Goal: Task Accomplishment & Management: Manage account settings

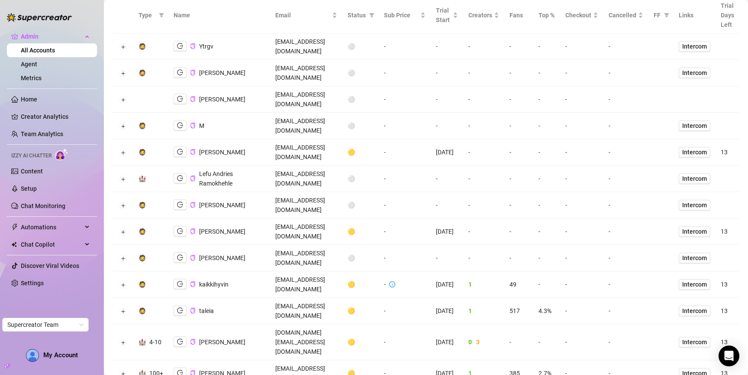
scroll to position [115, 0]
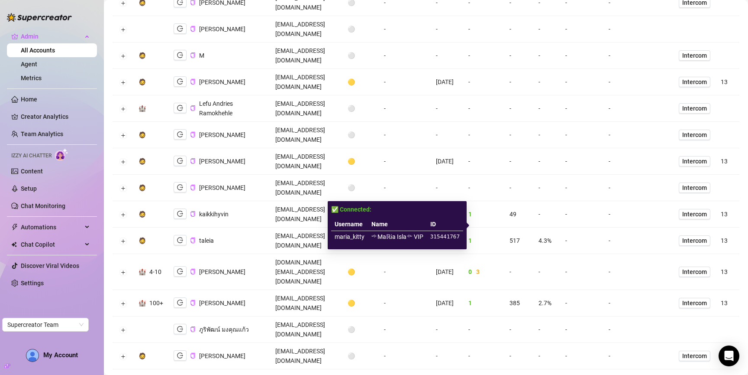
click at [337, 236] on td "maria_kitty" at bounding box center [349, 237] width 37 height 12
copy td "maria_kitty"
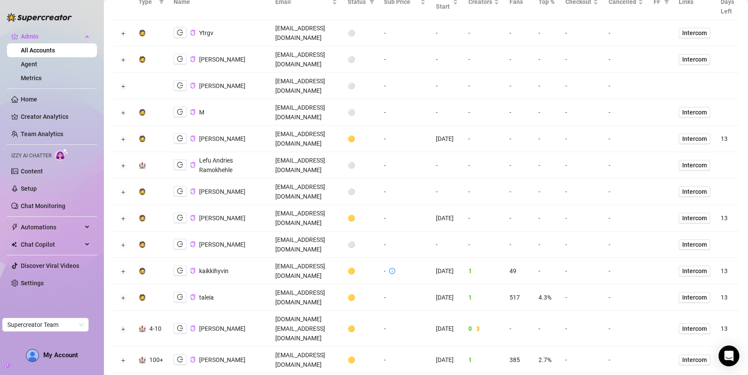
scroll to position [1, 0]
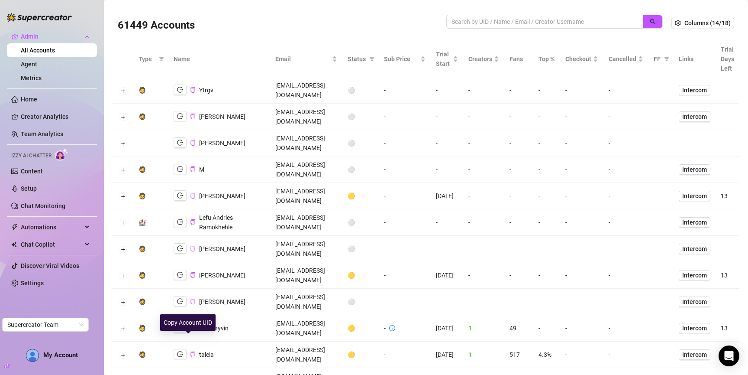
click at [530, 19] on input "search" at bounding box center [542, 22] width 180 height 10
type input "doris"
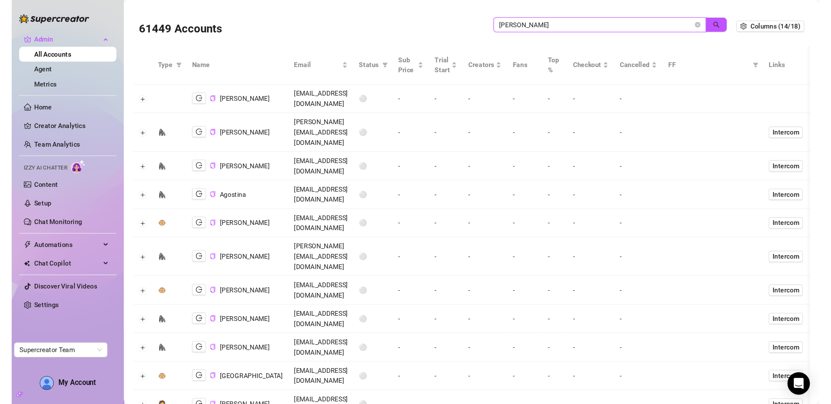
scroll to position [238, 0]
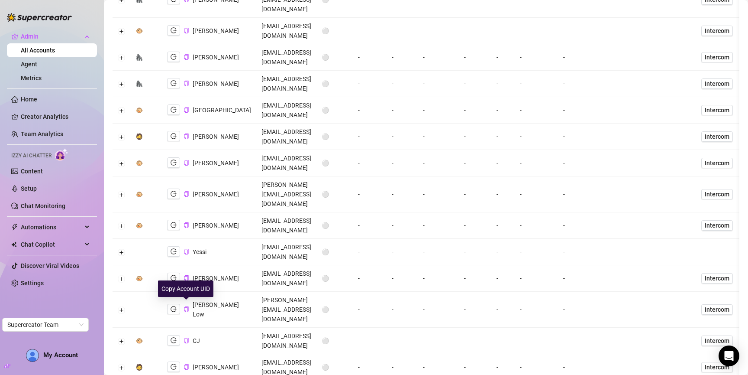
drag, startPoint x: 184, startPoint y: 305, endPoint x: 247, endPoint y: 288, distance: 65.1
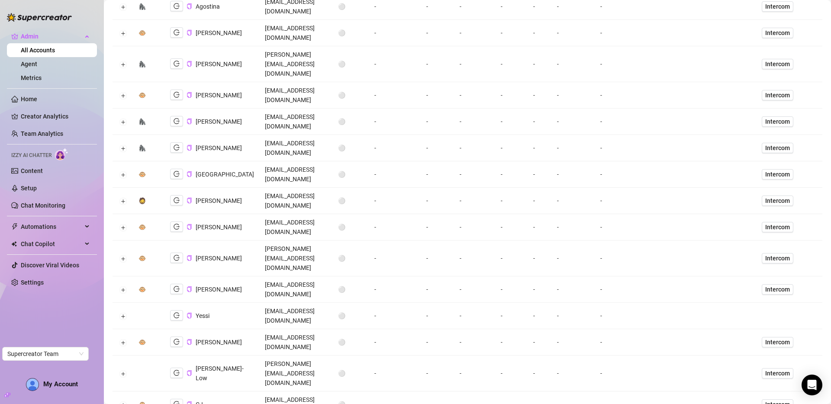
scroll to position [0, 0]
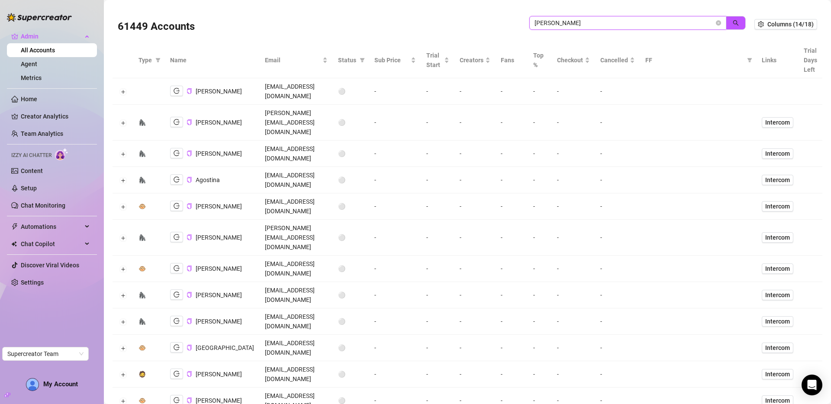
click at [639, 19] on input "doris" at bounding box center [625, 23] width 180 height 10
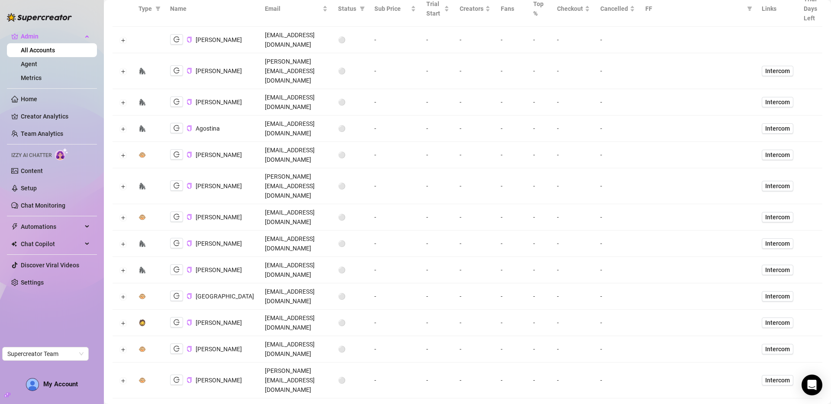
scroll to position [174, 0]
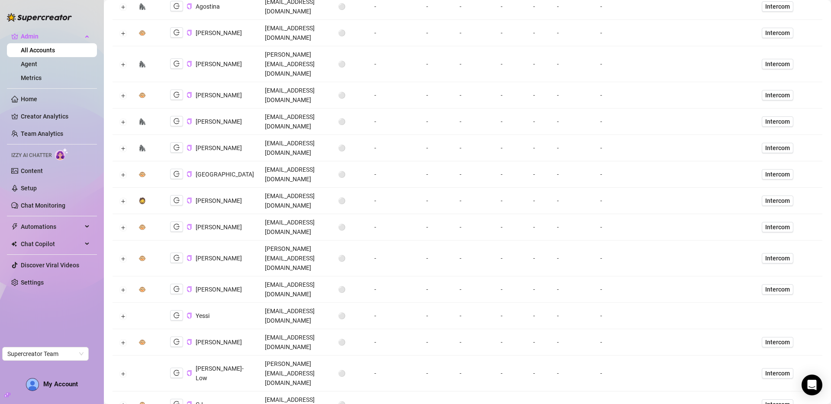
drag, startPoint x: 122, startPoint y: 347, endPoint x: 640, endPoint y: 203, distance: 537.5
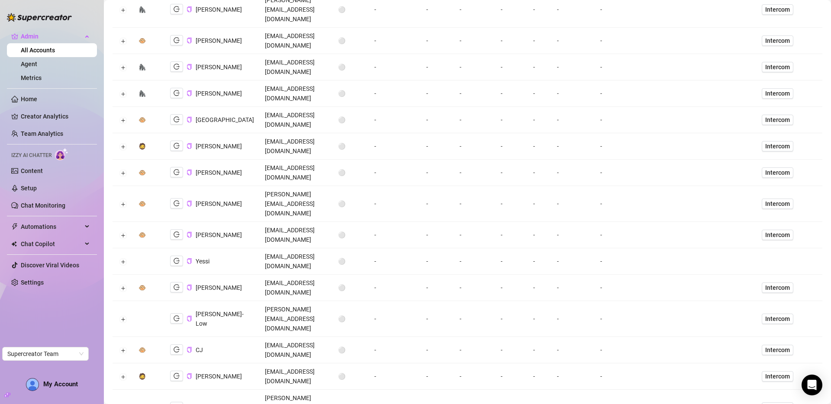
scroll to position [354, 0]
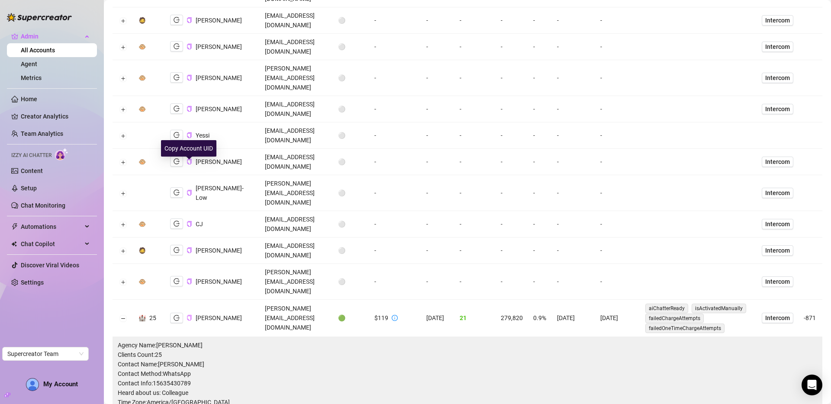
drag, startPoint x: 190, startPoint y: 163, endPoint x: 195, endPoint y: 165, distance: 4.9
click at [190, 315] on icon "copy" at bounding box center [190, 318] width 6 height 6
